Goal: Information Seeking & Learning: Learn about a topic

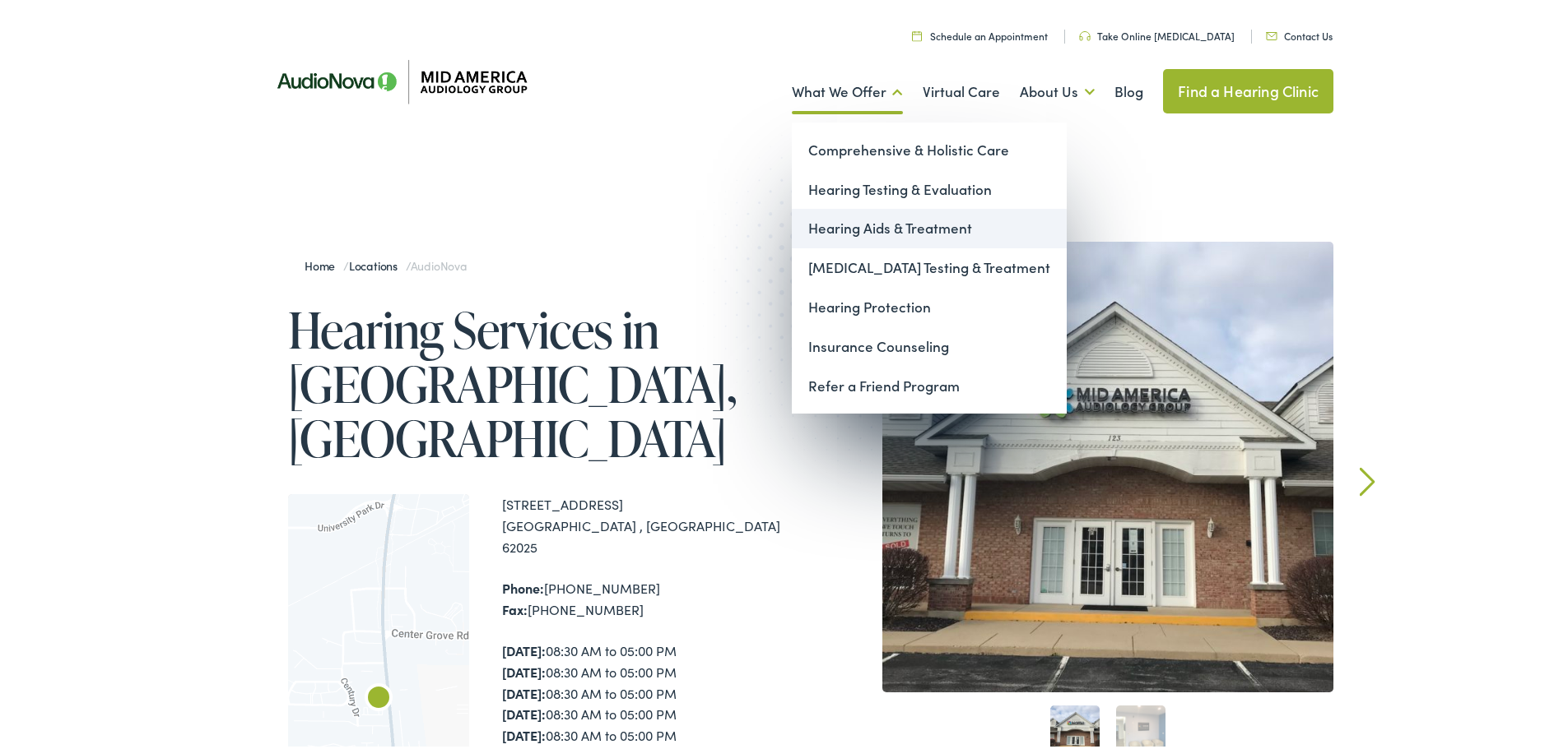
click at [876, 225] on link "Hearing Aids & Treatment" at bounding box center [930, 225] width 275 height 39
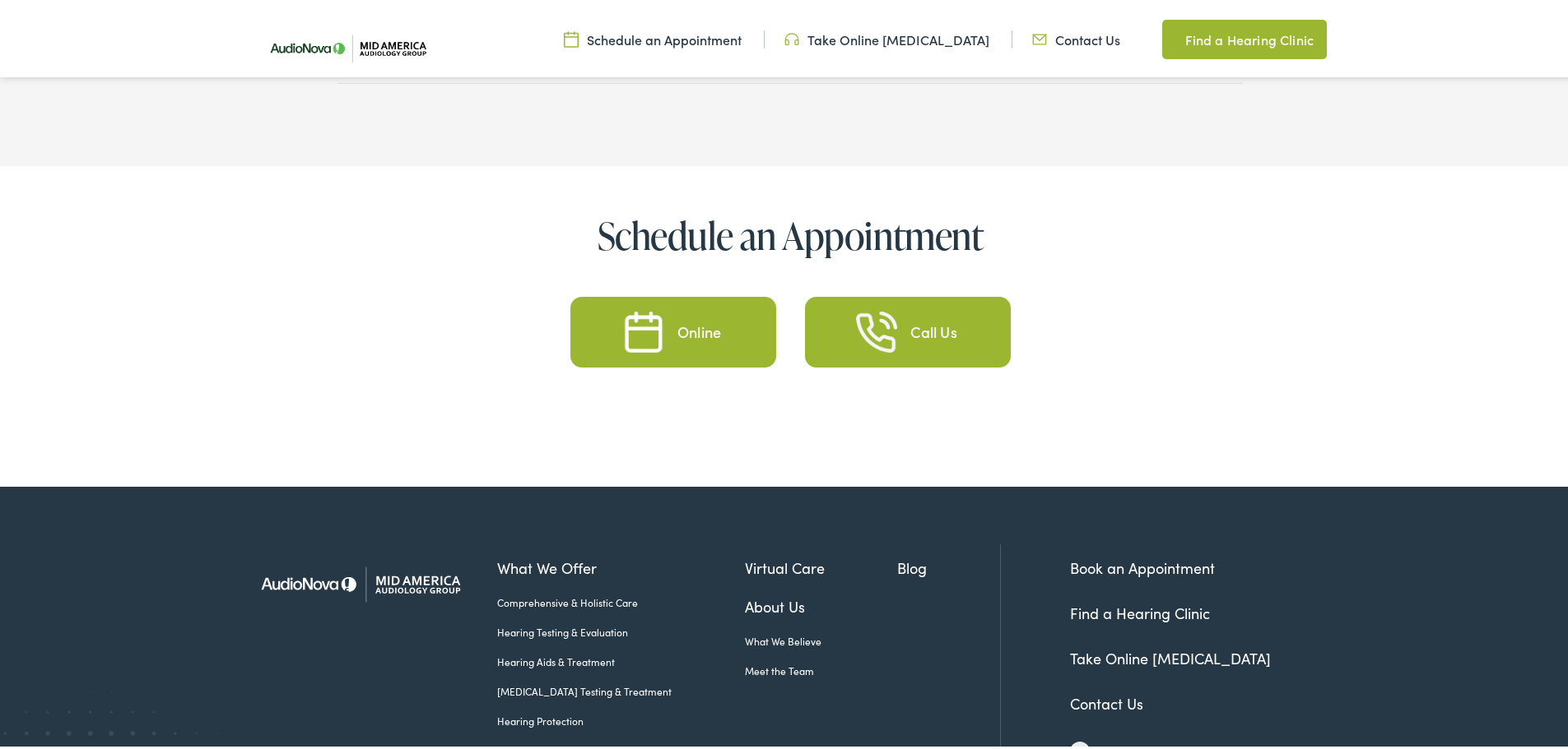
scroll to position [7871, 0]
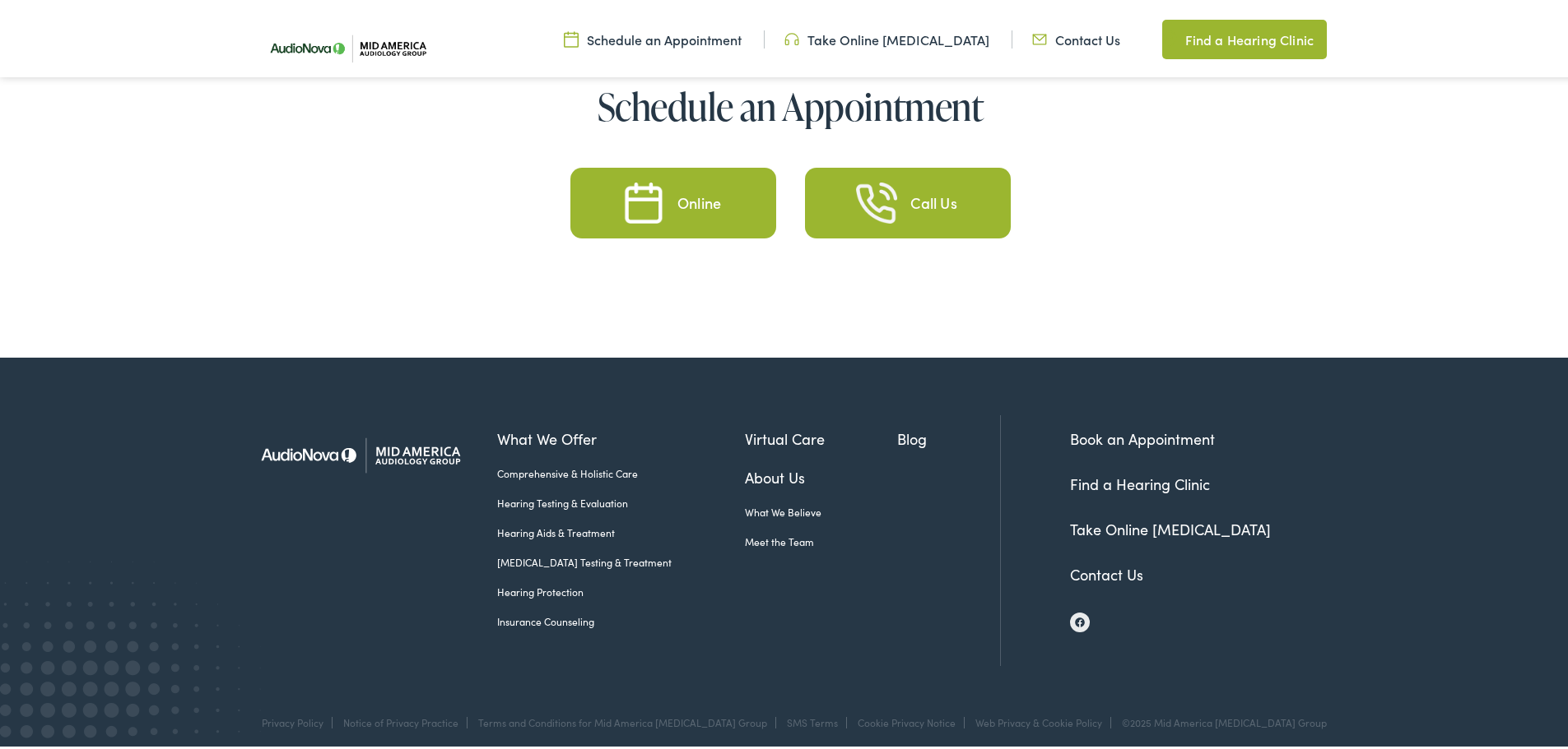
click at [513, 611] on link "Insurance Counseling" at bounding box center [621, 618] width 248 height 15
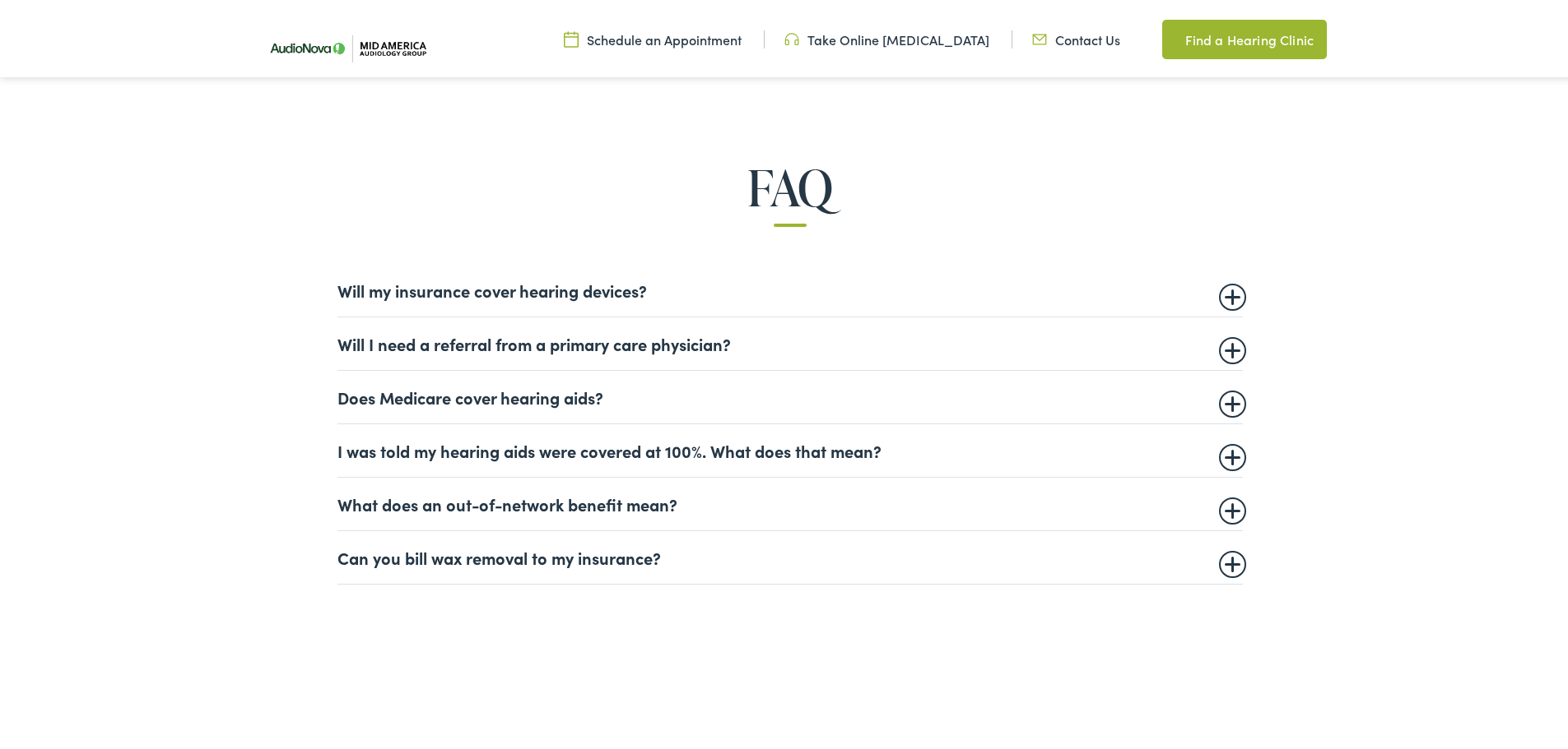
scroll to position [1152, 0]
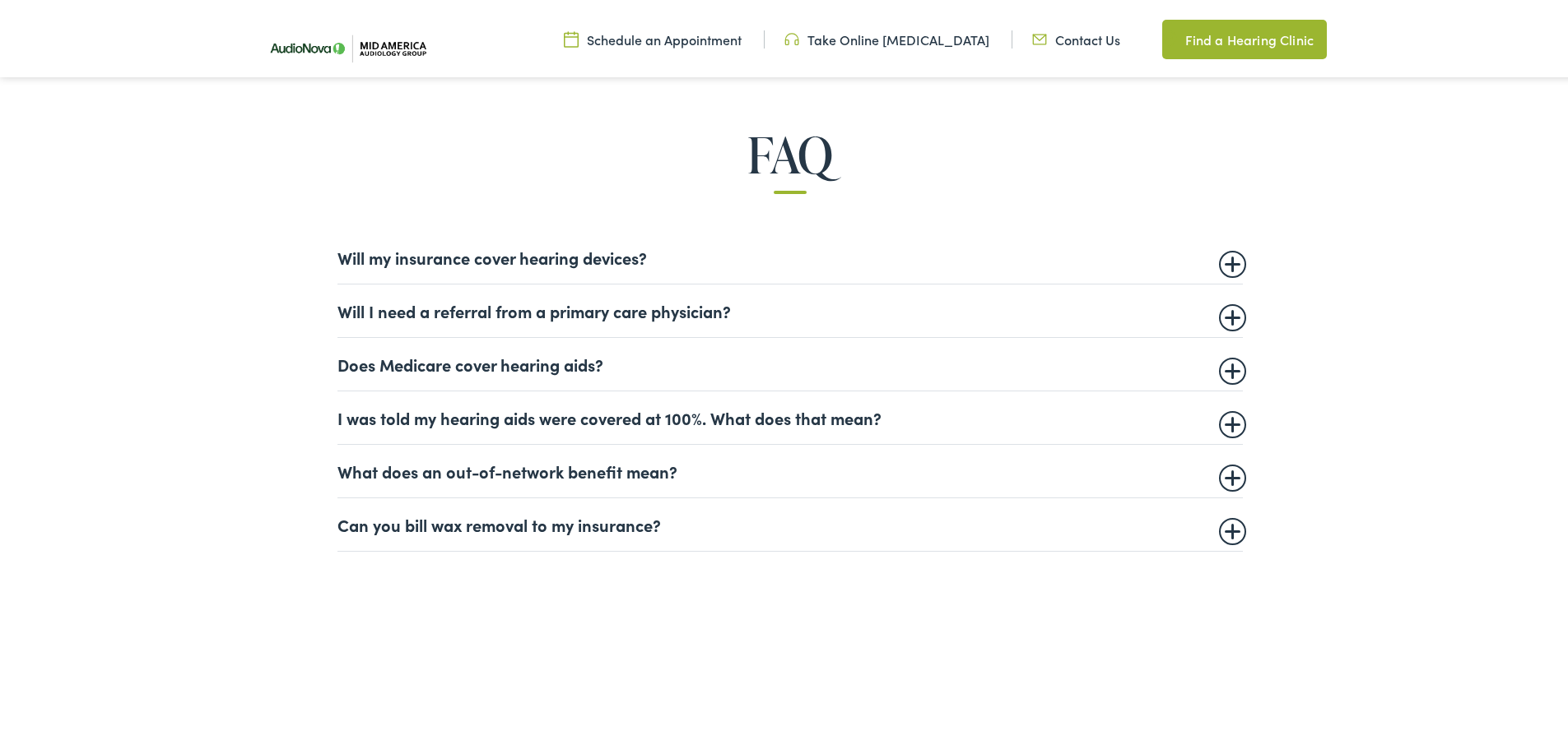
click at [1218, 258] on summary "Will my insurance cover hearing devices?" at bounding box center [790, 253] width 906 height 20
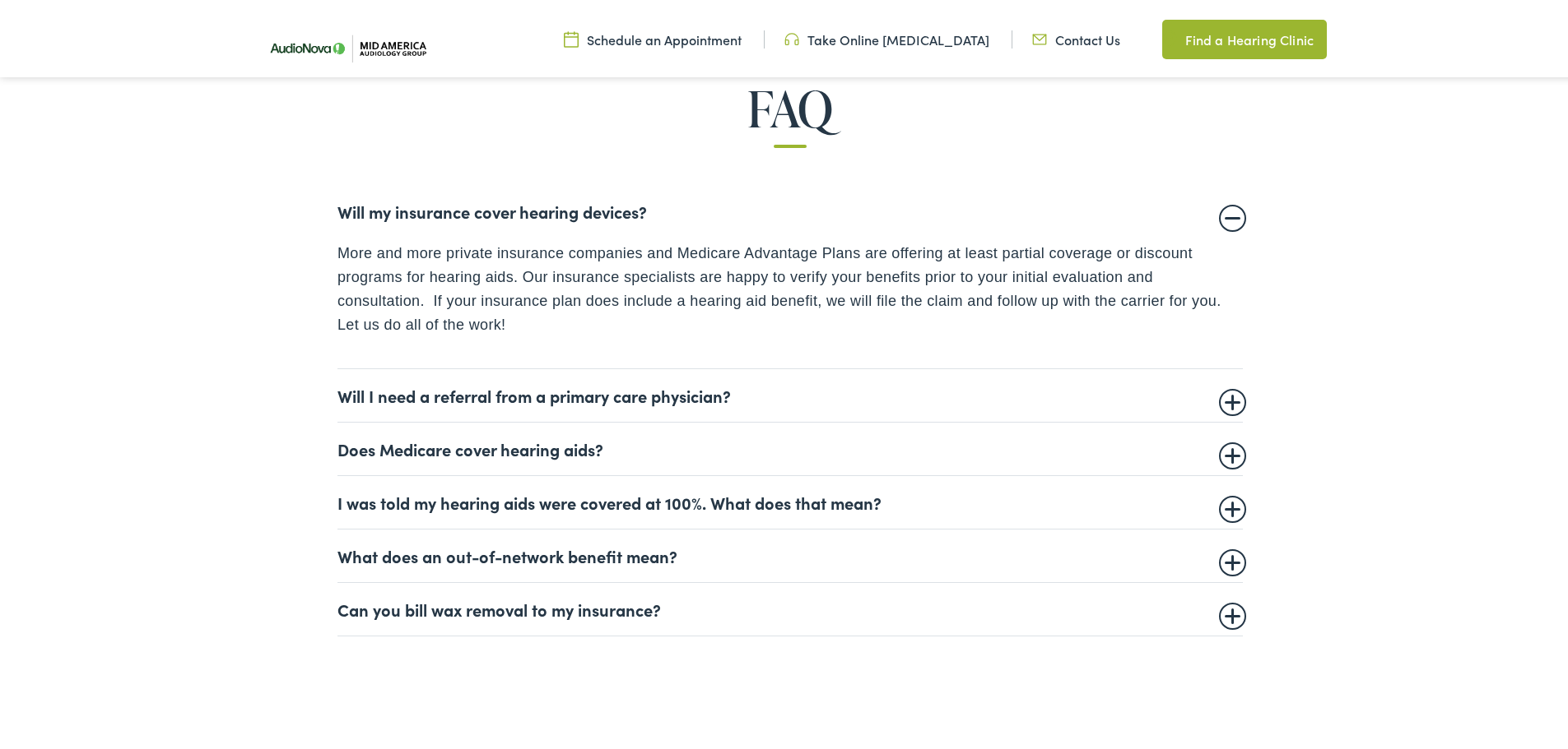
scroll to position [1234, 0]
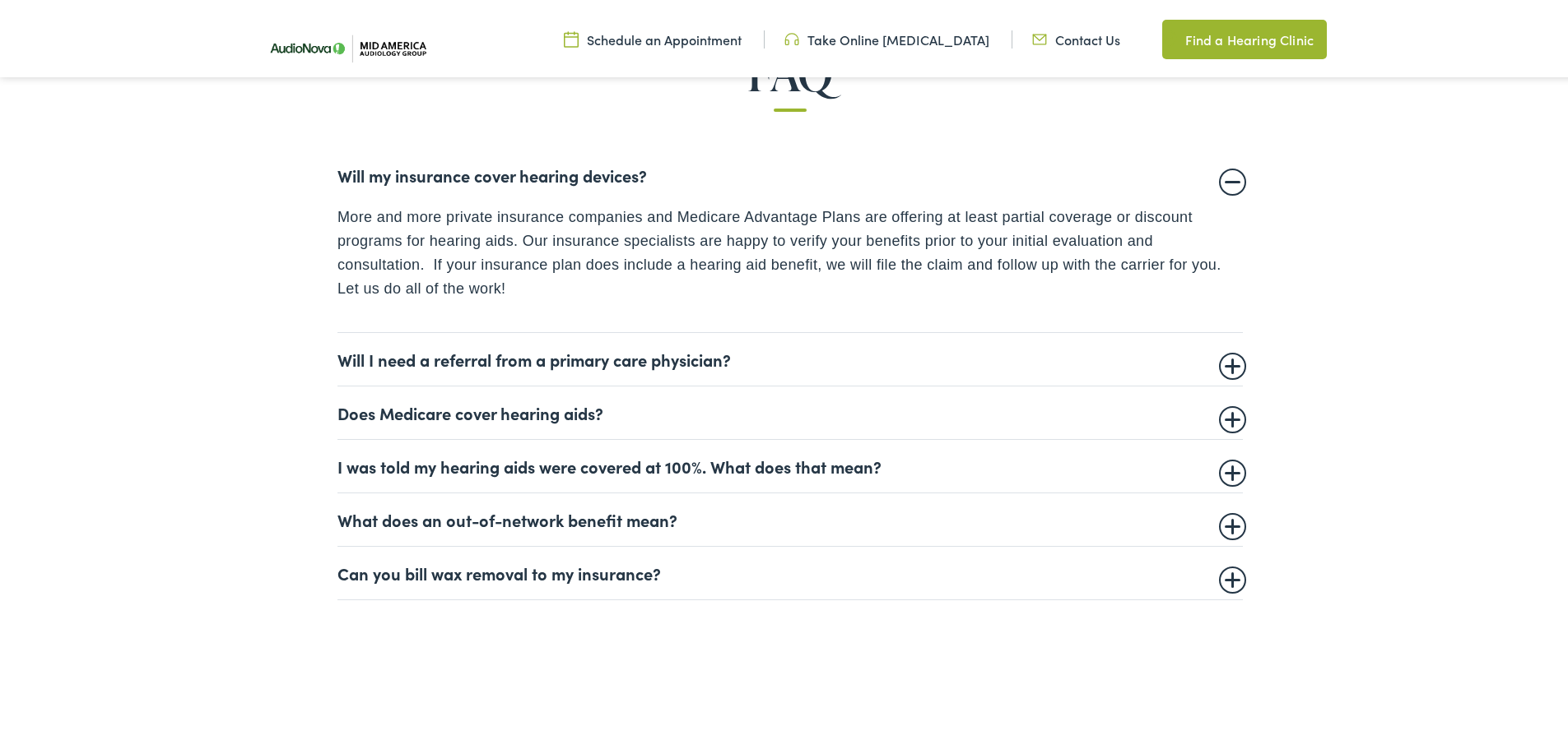
click at [1230, 356] on summary "Will I need a referral from a primary care physician?" at bounding box center [790, 356] width 906 height 20
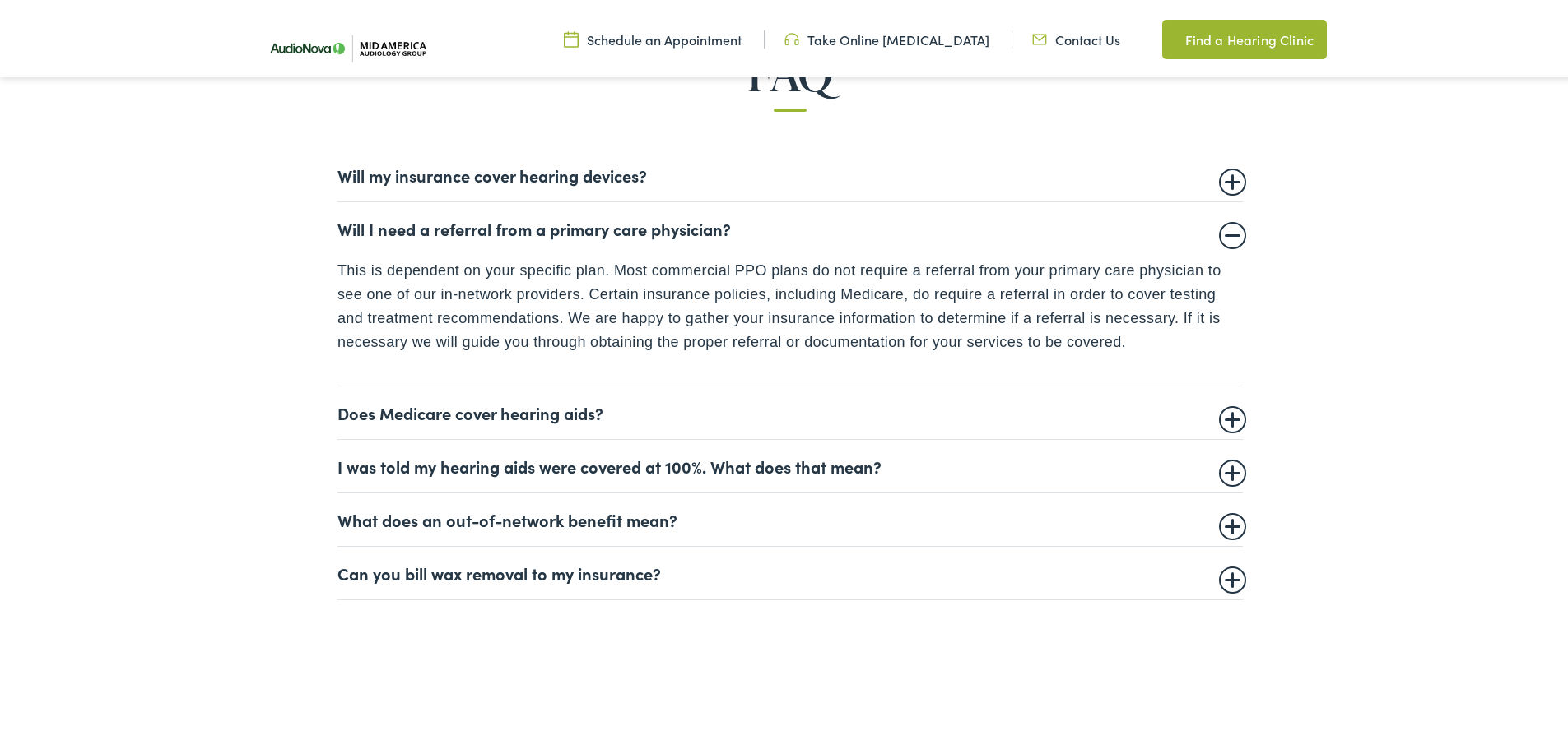
click at [1220, 416] on summary "Does Medicare cover hearing aids?" at bounding box center [790, 409] width 906 height 20
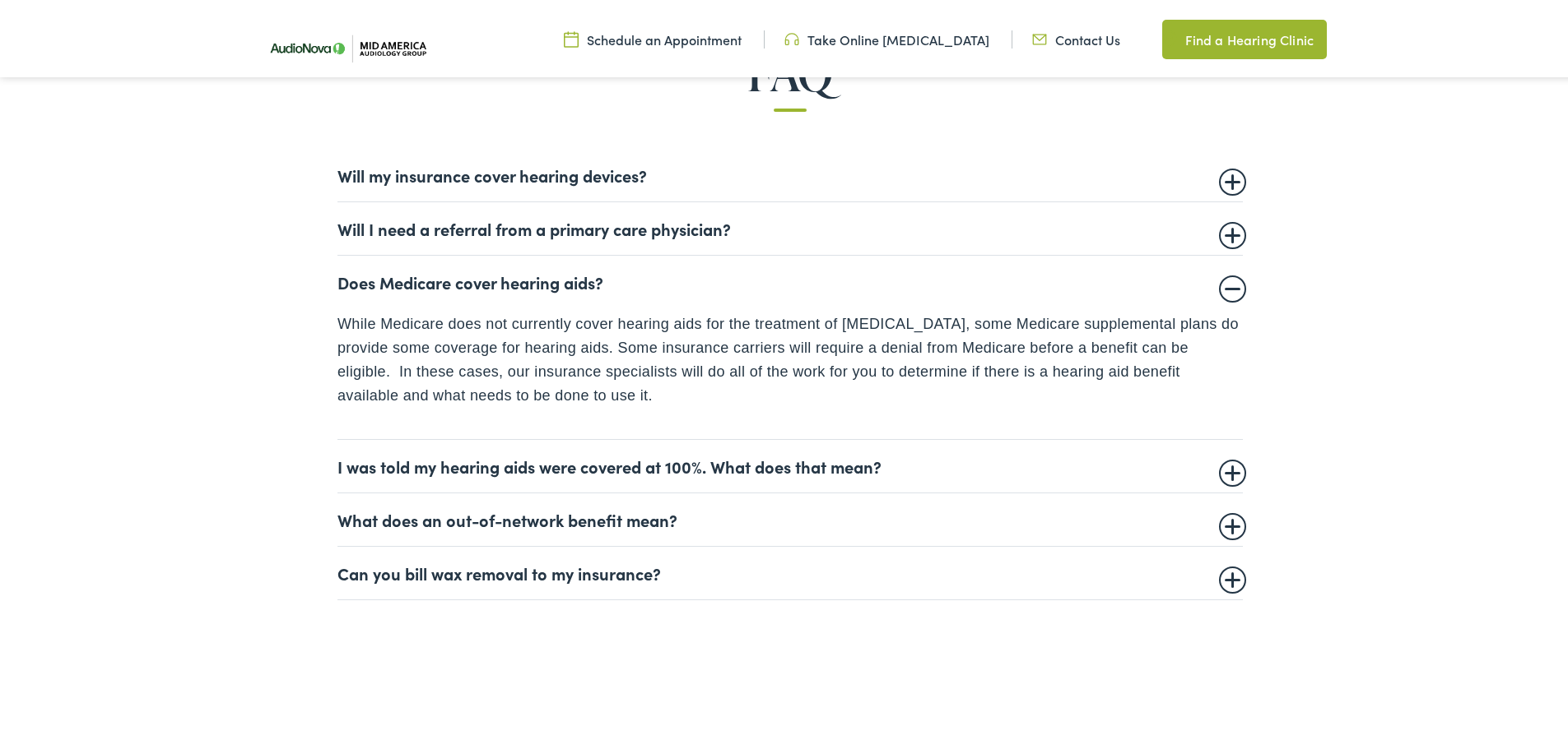
click at [984, 472] on summary "I was told my hearing aids were covered at 100%. What does that mean?" at bounding box center [790, 462] width 906 height 20
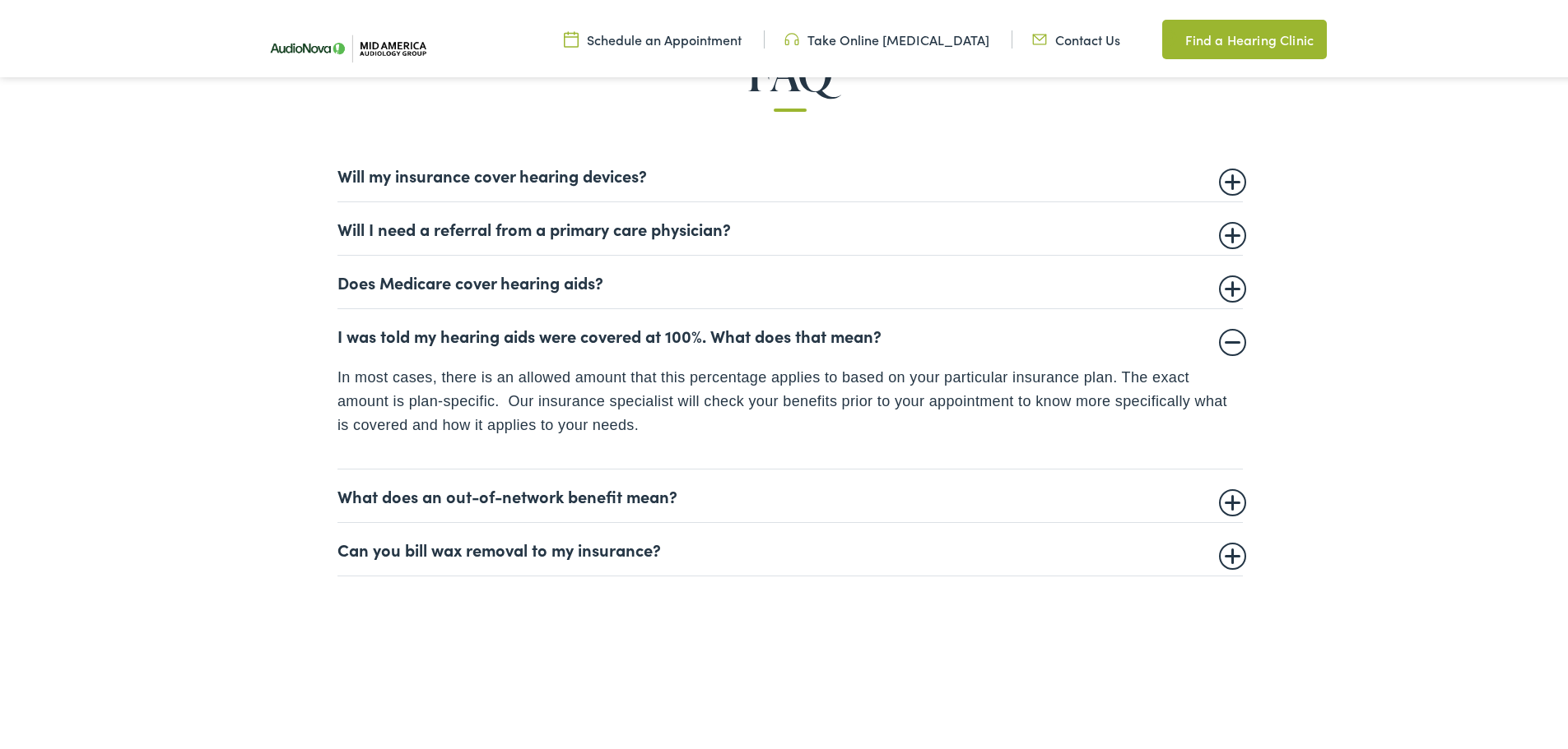
click at [971, 542] on summary "Can you bill wax removal to my insurance?" at bounding box center [790, 546] width 906 height 20
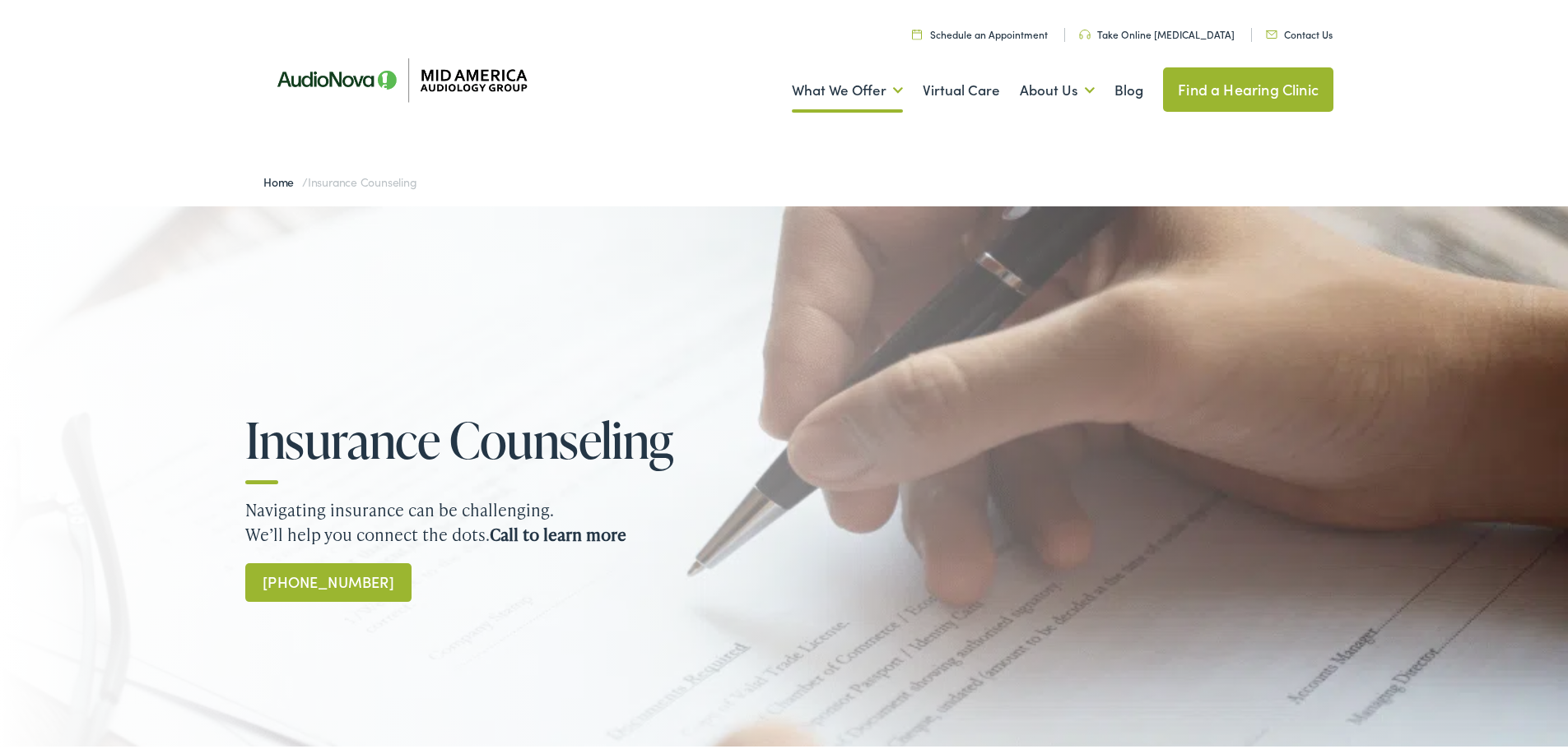
scroll to position [0, 0]
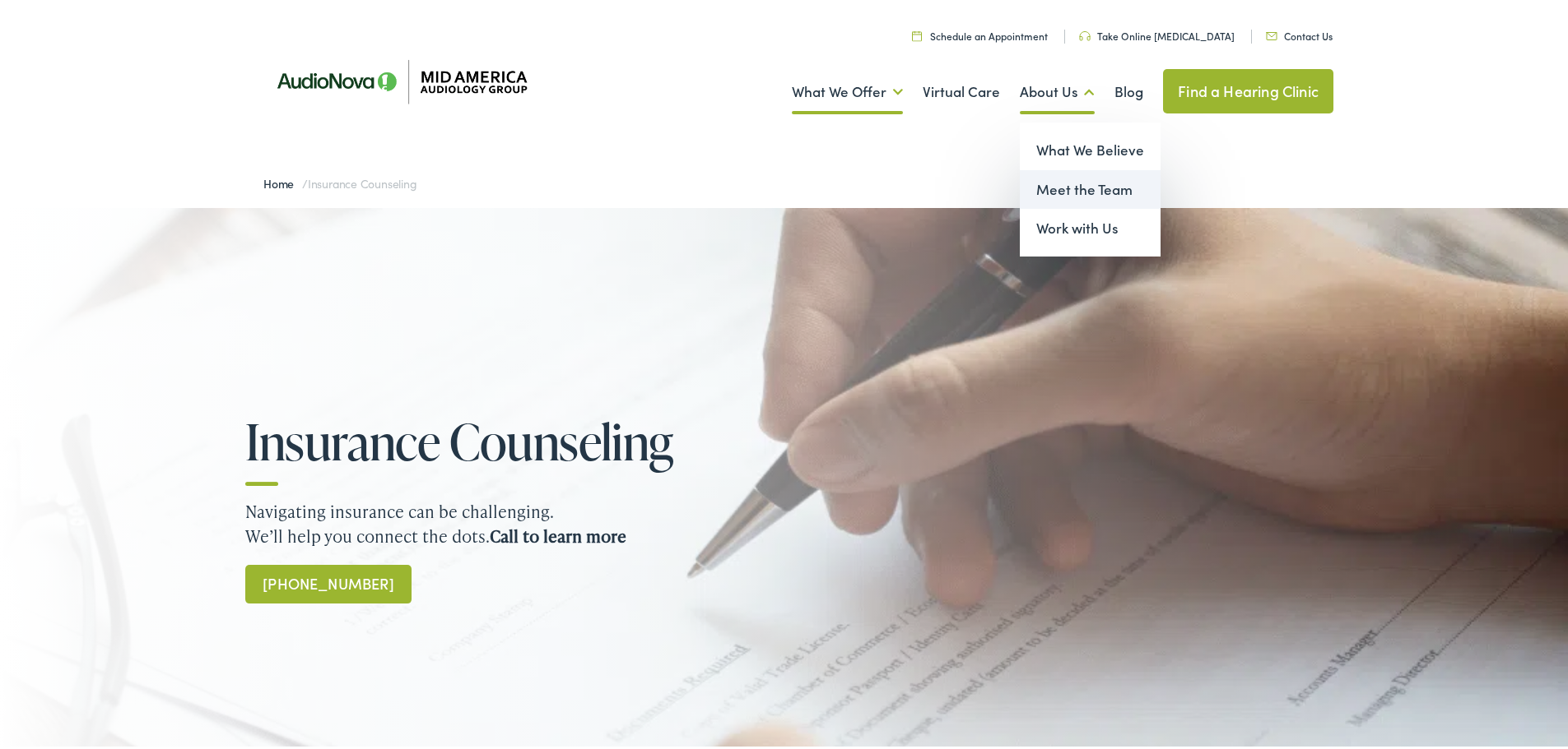
click at [1040, 179] on link "Meet the Team" at bounding box center [1090, 187] width 141 height 39
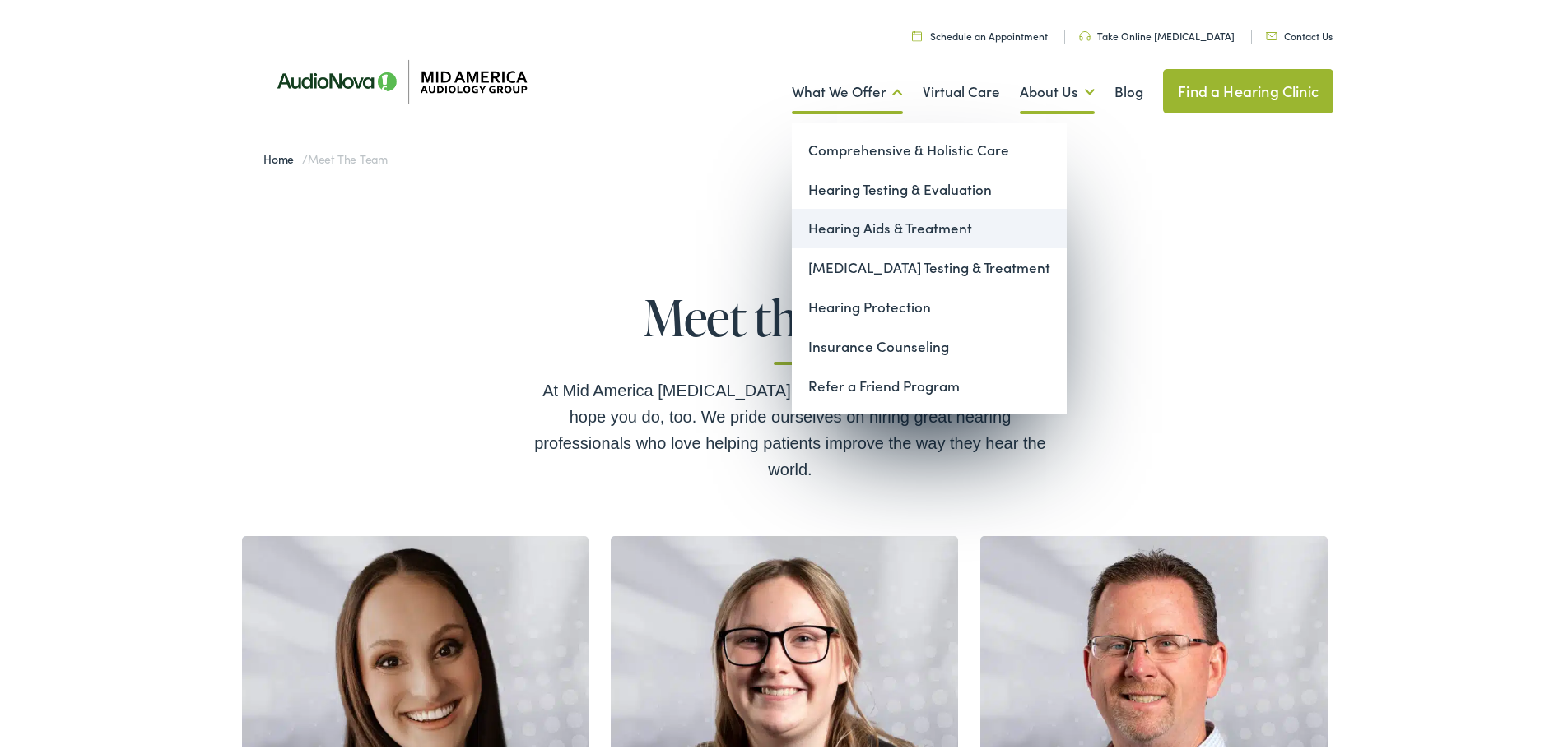
click at [889, 226] on link "Hearing Aids & Treatment" at bounding box center [930, 225] width 275 height 39
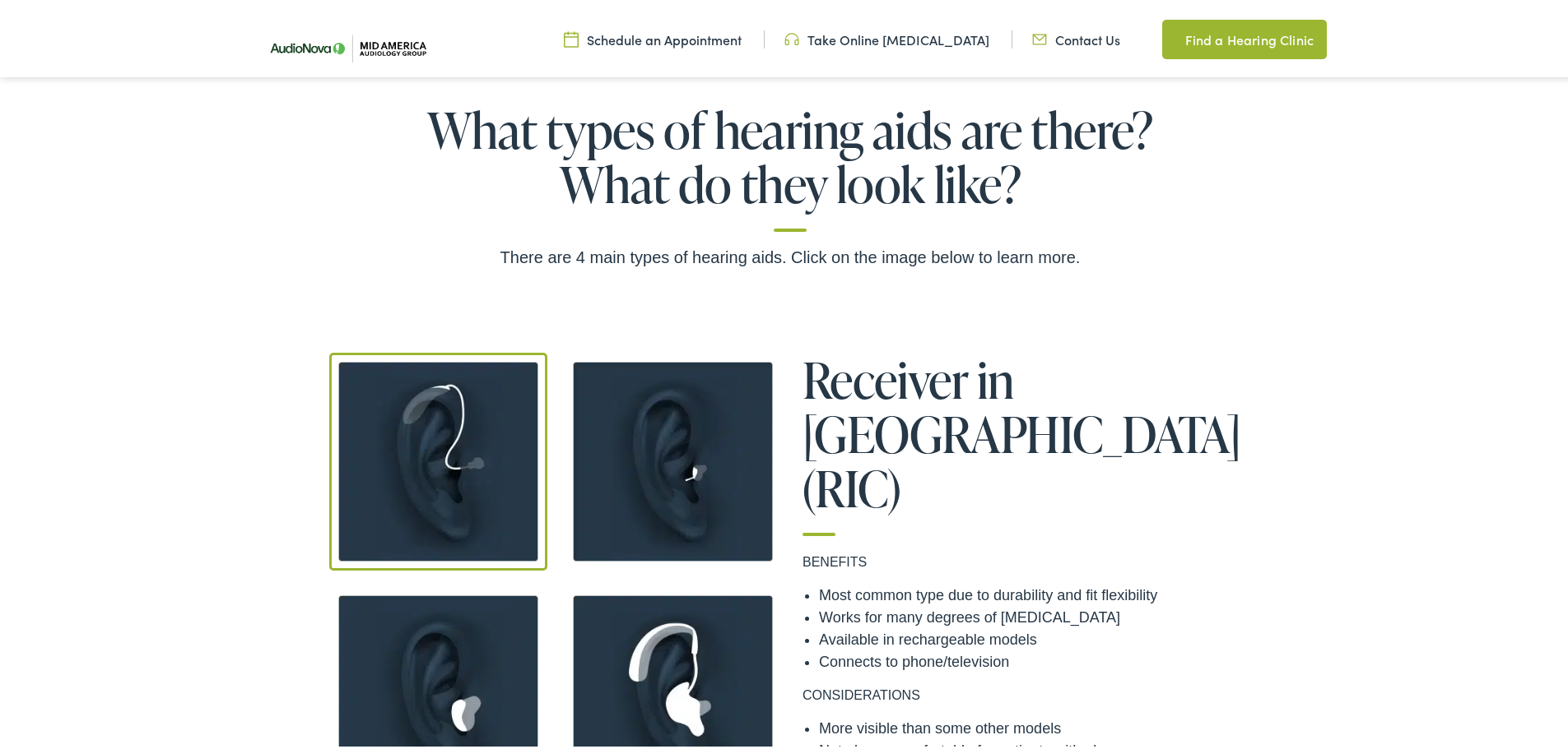
scroll to position [1398, 0]
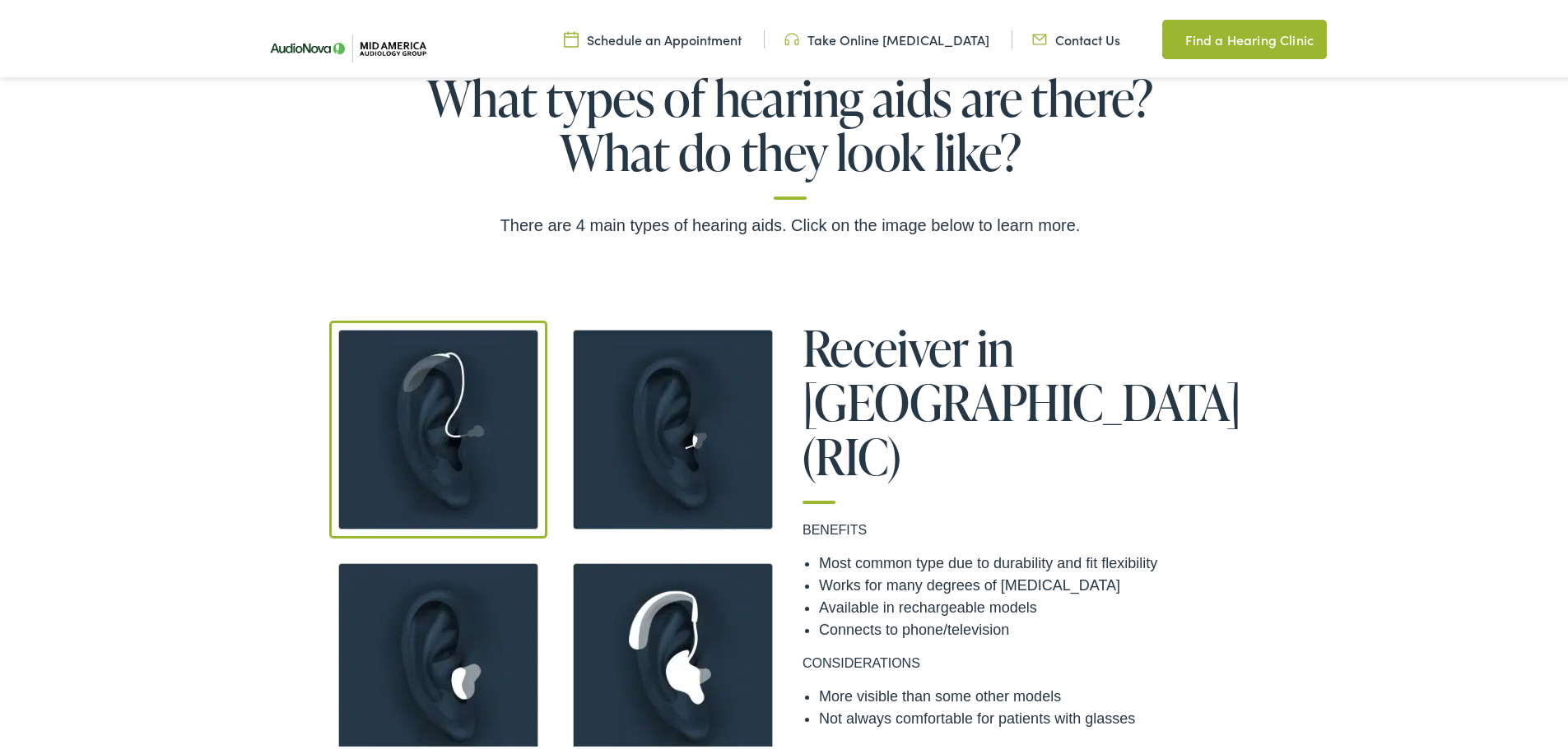
click at [677, 423] on img at bounding box center [673, 427] width 219 height 218
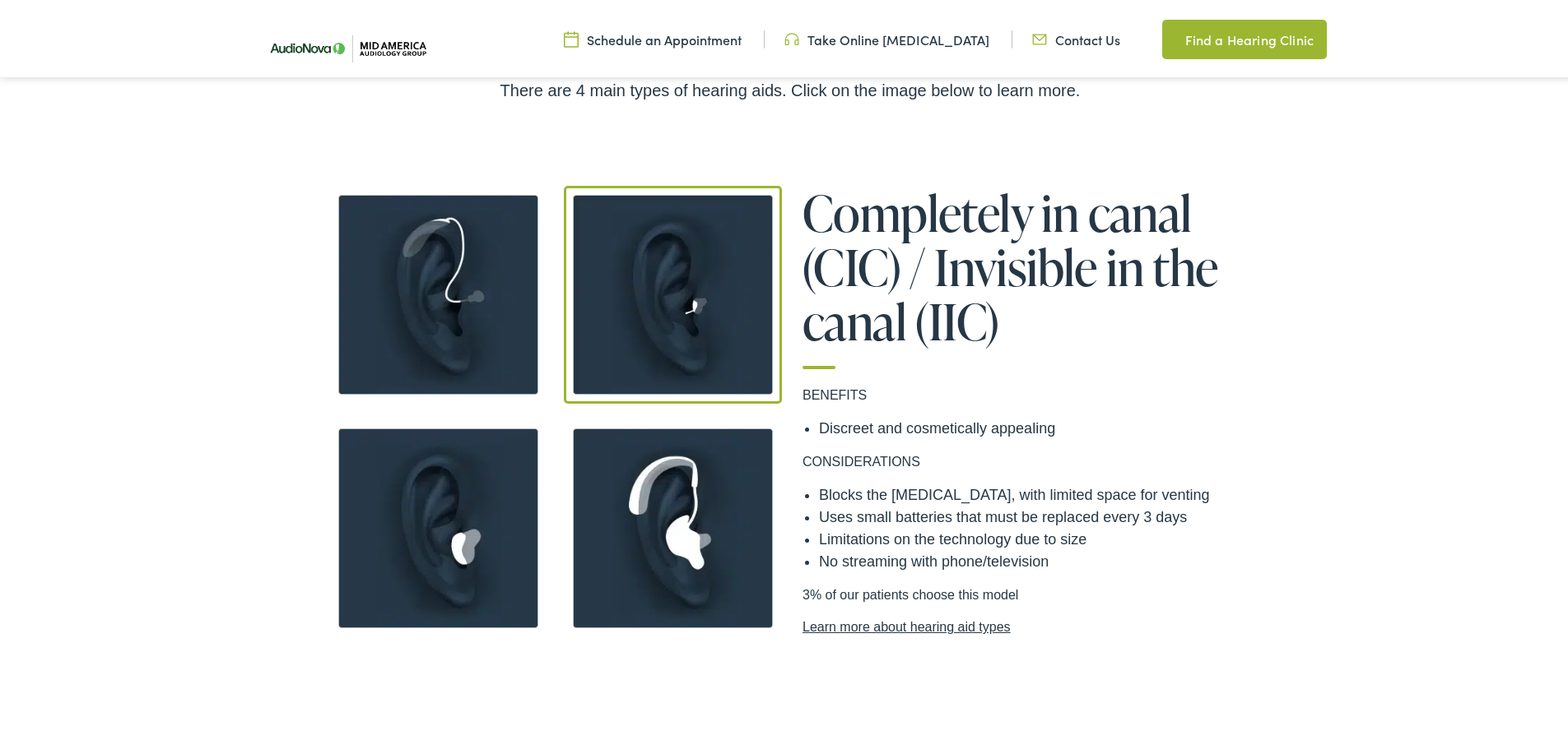
scroll to position [1563, 0]
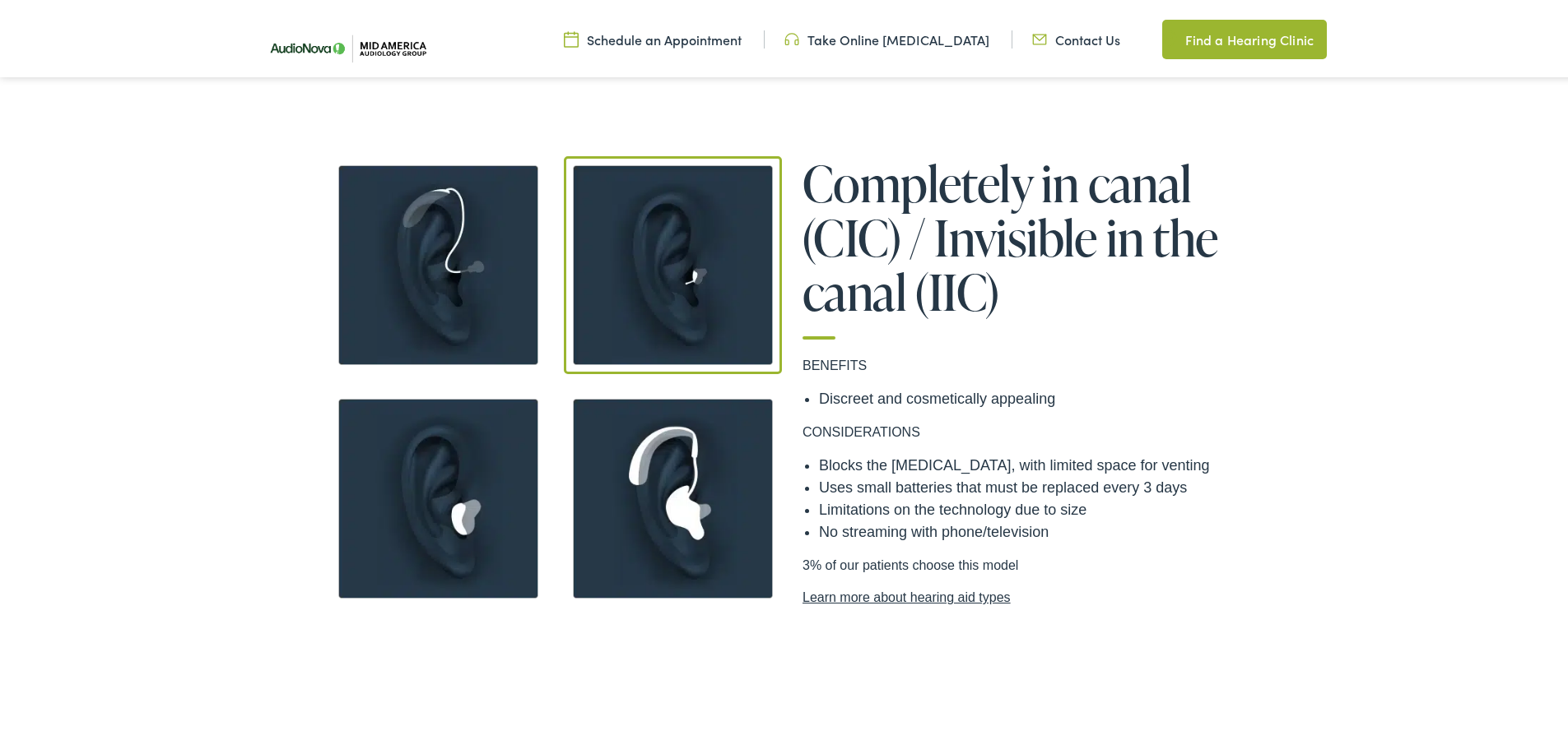
click at [493, 476] on img at bounding box center [439, 496] width 219 height 218
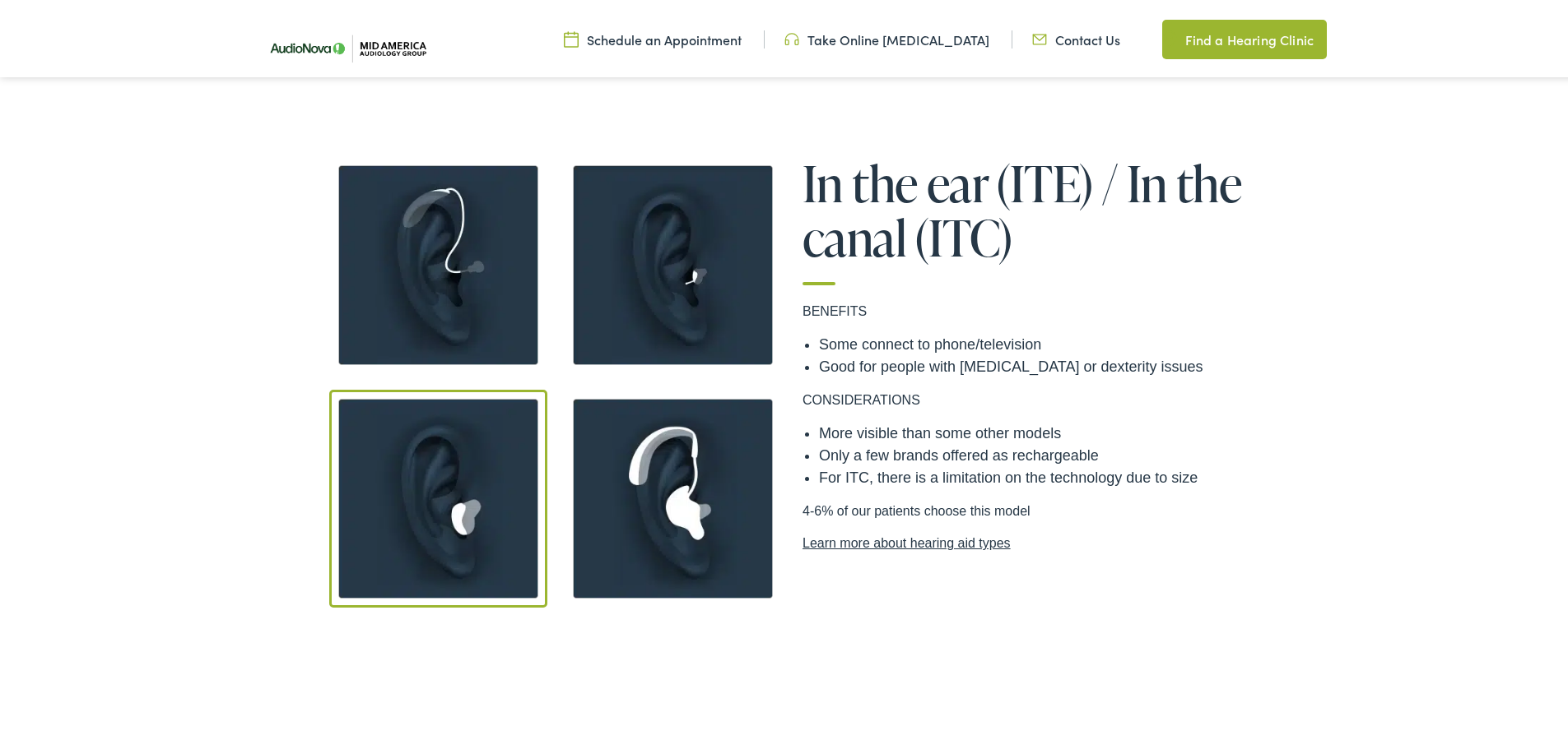
click at [659, 466] on img at bounding box center [673, 496] width 219 height 218
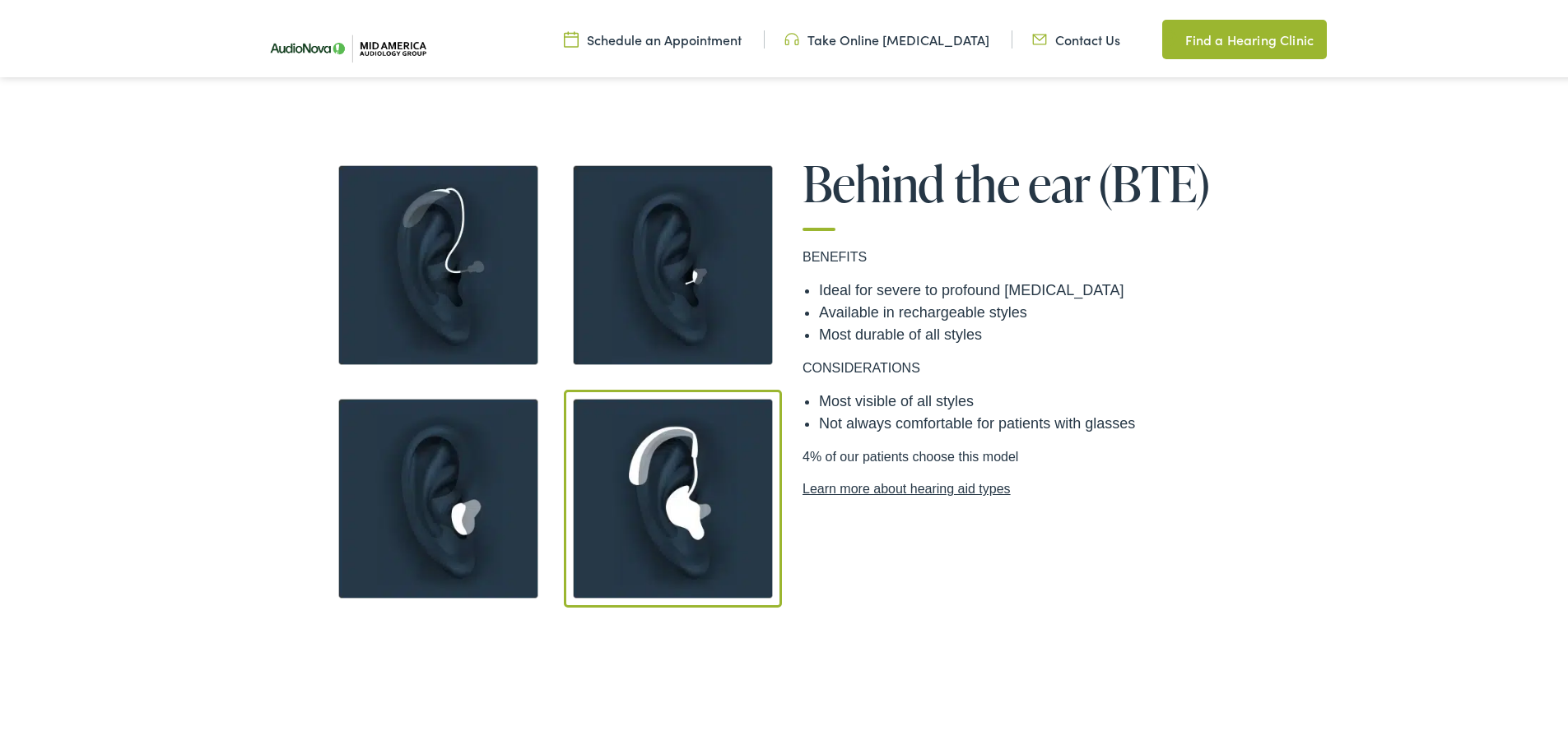
click at [488, 278] on img at bounding box center [439, 262] width 219 height 218
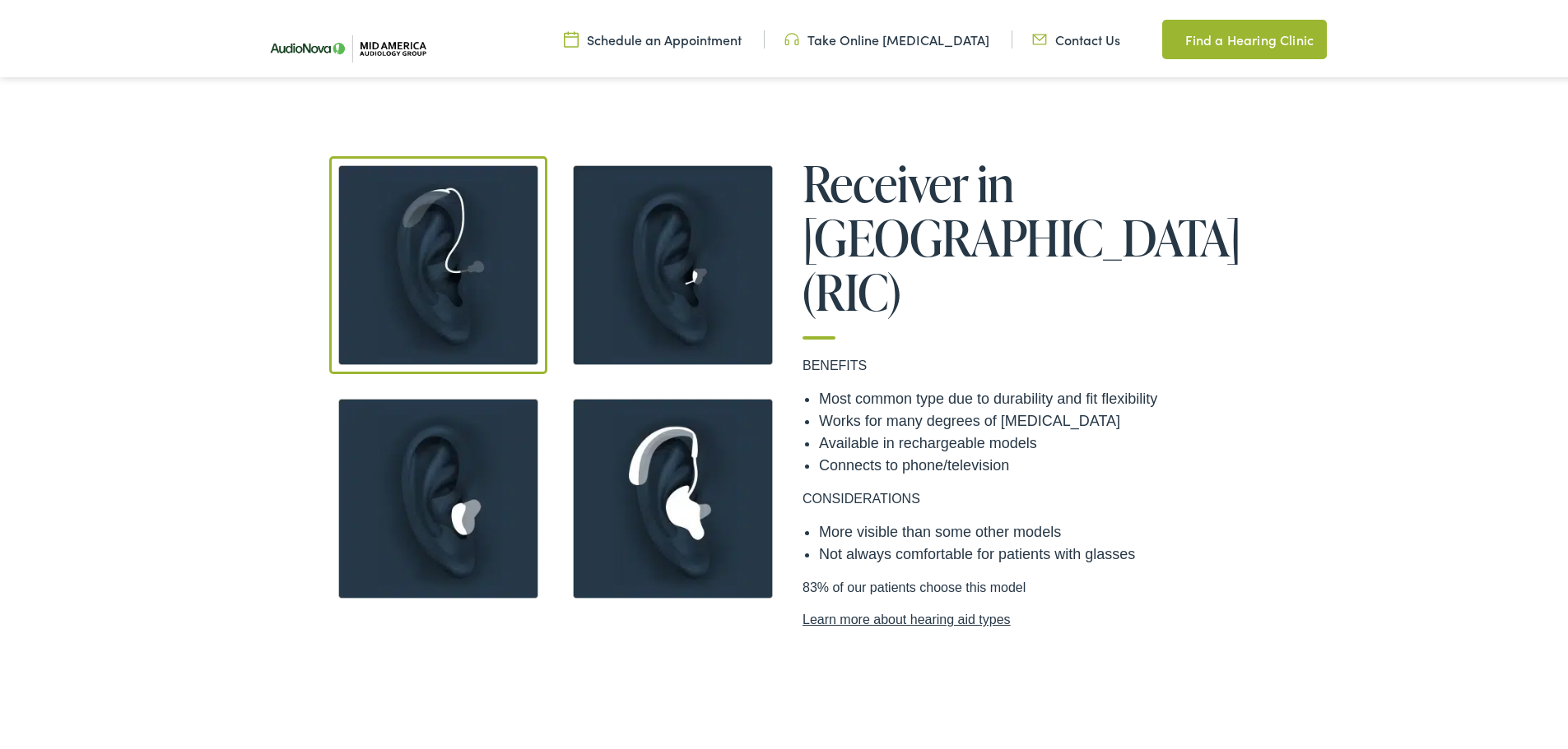
click at [667, 282] on img at bounding box center [673, 262] width 219 height 218
